Goal: Transaction & Acquisition: Purchase product/service

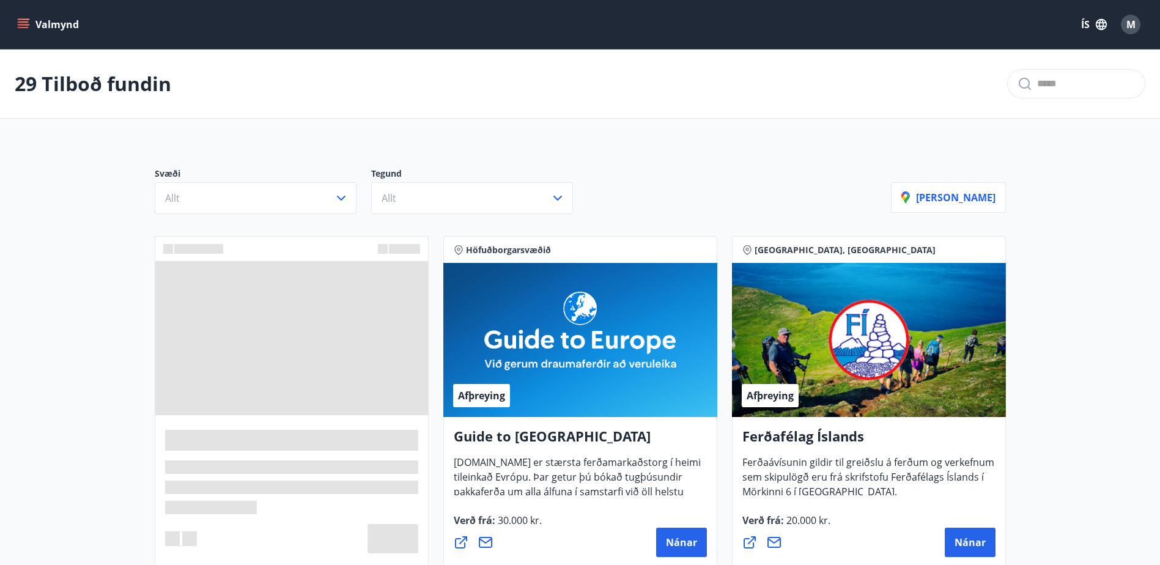
click at [26, 21] on icon "menu" at bounding box center [23, 24] width 12 height 12
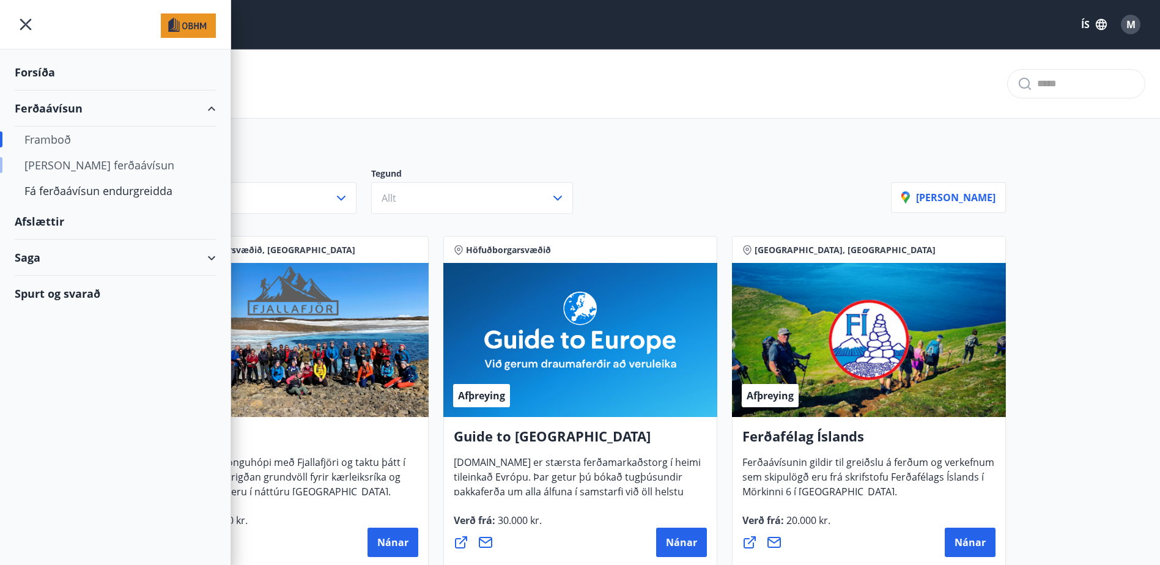
click at [49, 165] on div "[PERSON_NAME] ferðaávísun" at bounding box center [115, 165] width 182 height 26
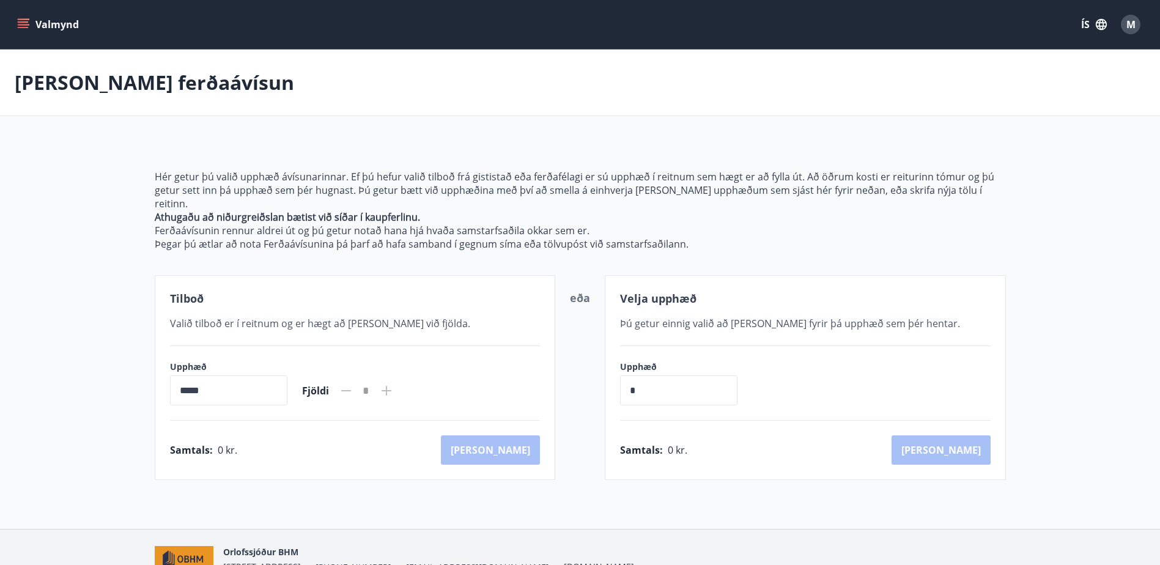
click at [30, 30] on button "Valmynd" at bounding box center [49, 24] width 69 height 22
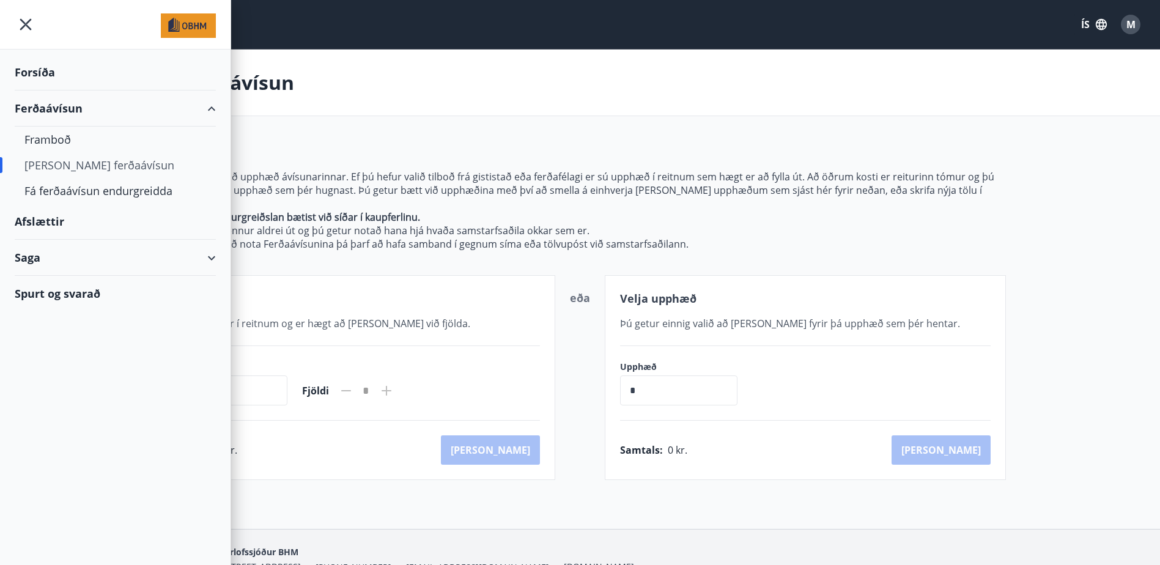
click at [30, 71] on div "Forsíða" at bounding box center [115, 72] width 201 height 36
